Goal: Task Accomplishment & Management: Use online tool/utility

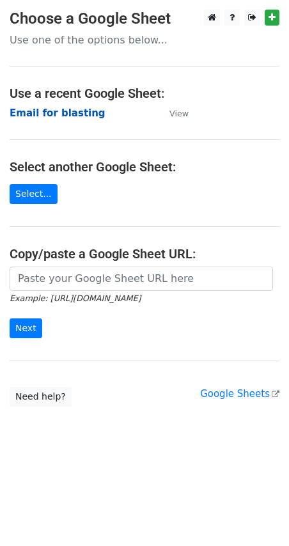
click at [75, 113] on strong "Email for blasting" at bounding box center [58, 114] width 96 height 12
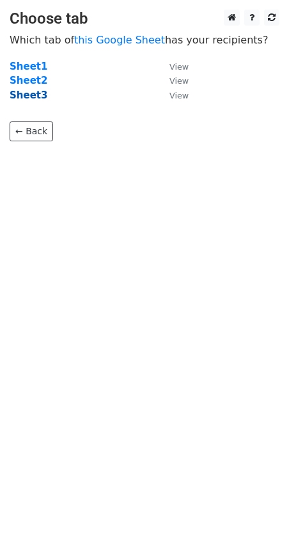
click at [36, 99] on strong "Sheet3" at bounding box center [29, 96] width 38 height 12
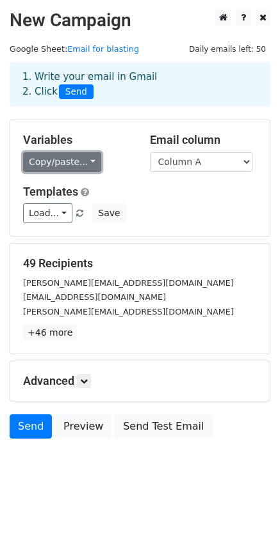
click at [61, 162] on link "Copy/paste..." at bounding box center [62, 162] width 78 height 20
click at [70, 161] on link "Copy/paste..." at bounding box center [62, 162] width 78 height 20
click at [69, 159] on link "Copy/paste..." at bounding box center [62, 162] width 78 height 20
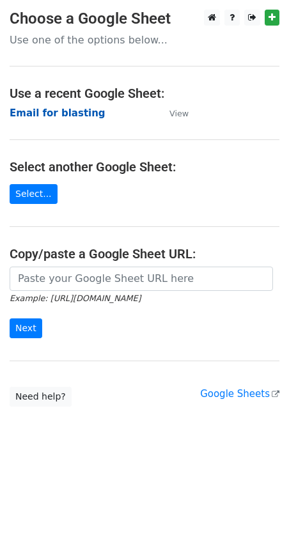
click at [60, 113] on strong "Email for blasting" at bounding box center [58, 114] width 96 height 12
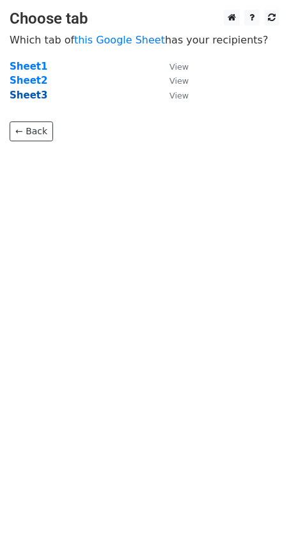
click at [33, 97] on strong "Sheet3" at bounding box center [29, 96] width 38 height 12
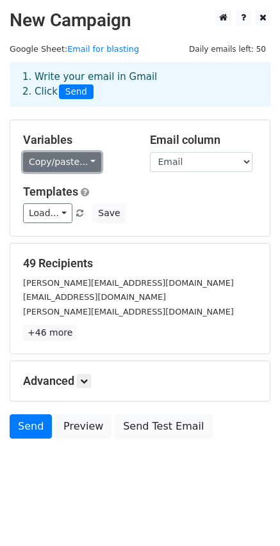
click at [73, 159] on link "Copy/paste..." at bounding box center [62, 162] width 78 height 20
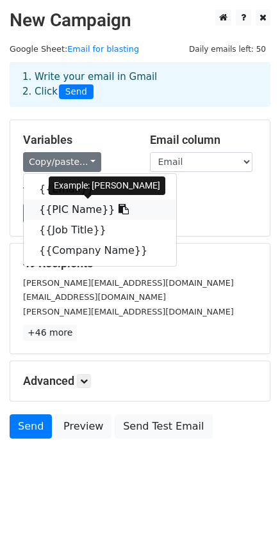
click at [72, 207] on link "{{PIC Name}}" at bounding box center [100, 210] width 152 height 20
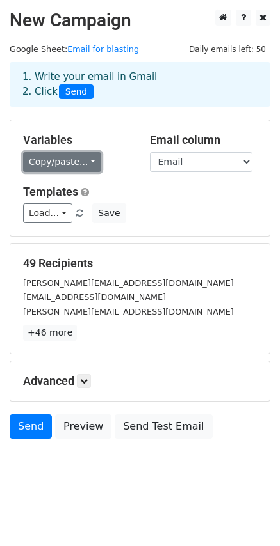
click at [48, 168] on link "Copy/paste..." at bounding box center [62, 162] width 78 height 20
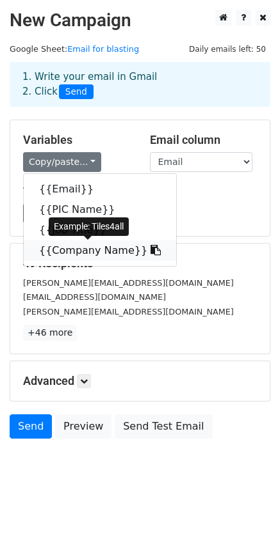
click at [90, 251] on link "{{Company Name}}" at bounding box center [100, 251] width 152 height 20
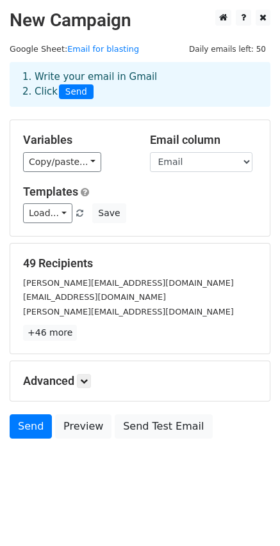
scroll to position [1, 0]
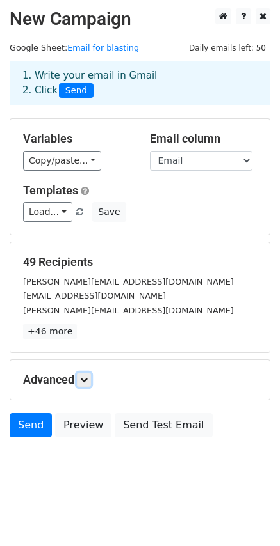
click at [78, 377] on h5 "Advanced" at bounding box center [140, 380] width 234 height 14
click at [83, 377] on icon at bounding box center [84, 380] width 8 height 8
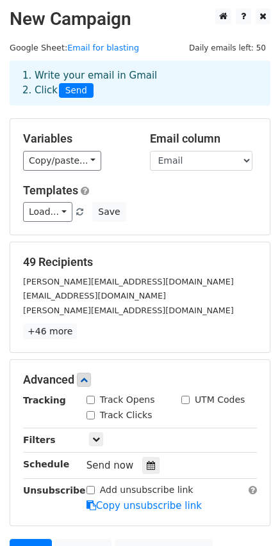
click at [88, 401] on input "Track Opens" at bounding box center [90, 400] width 8 height 8
checkbox input "true"
click at [90, 414] on input "Track Clicks" at bounding box center [90, 415] width 8 height 8
checkbox input "true"
click at [184, 398] on input "UTM Codes" at bounding box center [185, 400] width 8 height 8
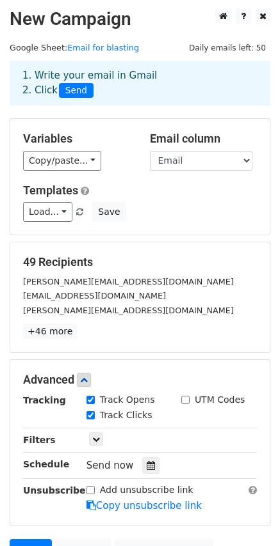
checkbox input "true"
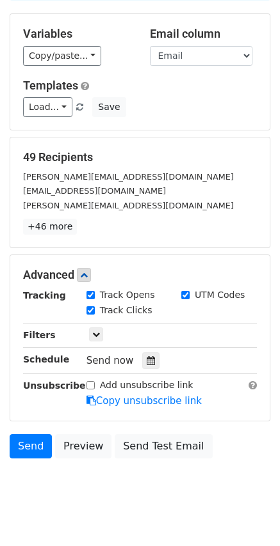
scroll to position [127, 0]
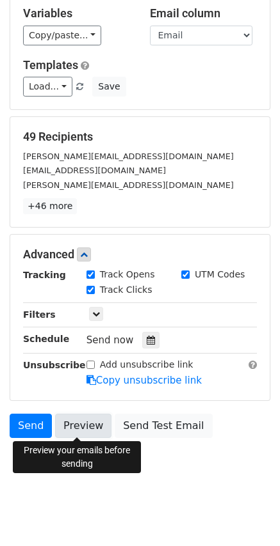
click at [69, 427] on link "Preview" at bounding box center [83, 426] width 56 height 24
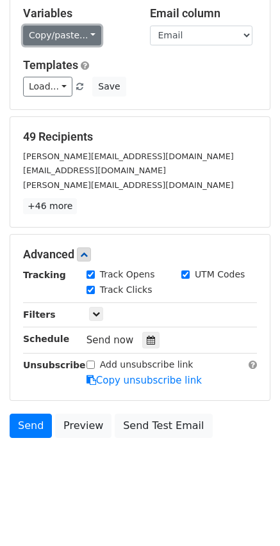
click at [52, 35] on link "Copy/paste..." at bounding box center [62, 36] width 78 height 20
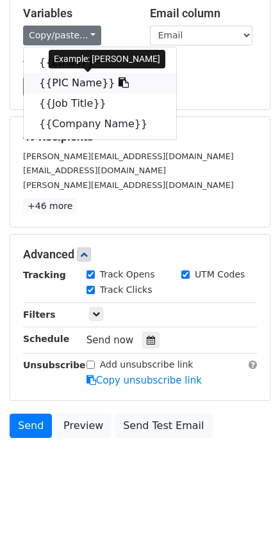
click at [71, 83] on link "{{PIC Name}}" at bounding box center [100, 83] width 152 height 20
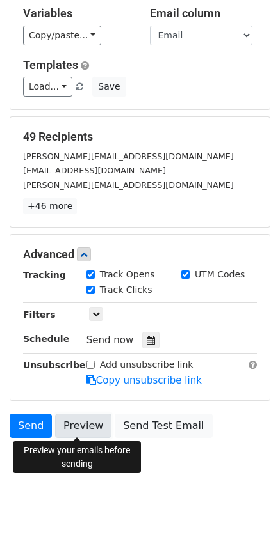
click at [72, 423] on link "Preview" at bounding box center [83, 426] width 56 height 24
